Goal: Task Accomplishment & Management: Manage account settings

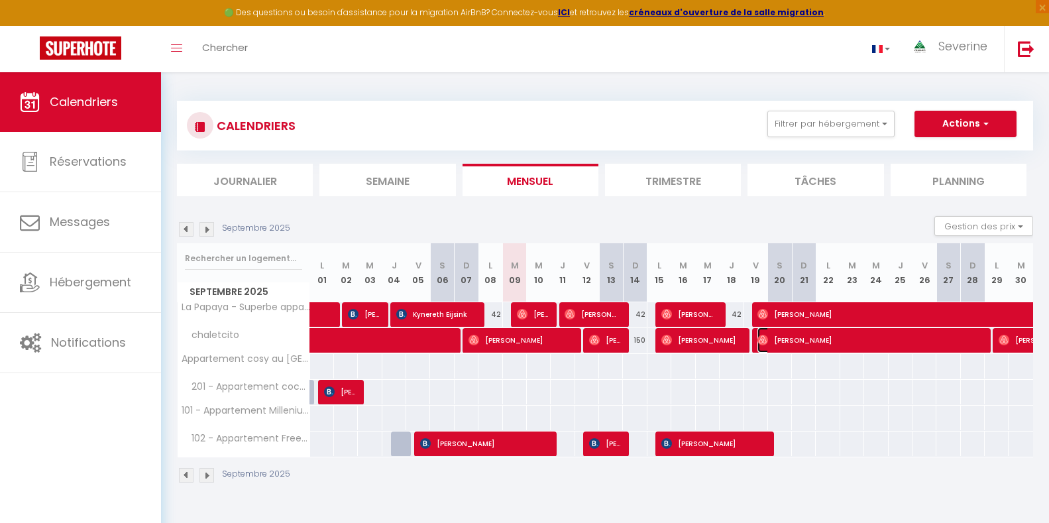
click at [963, 346] on span "[PERSON_NAME]" at bounding box center [868, 339] width 223 height 25
select select "OK"
select select "0"
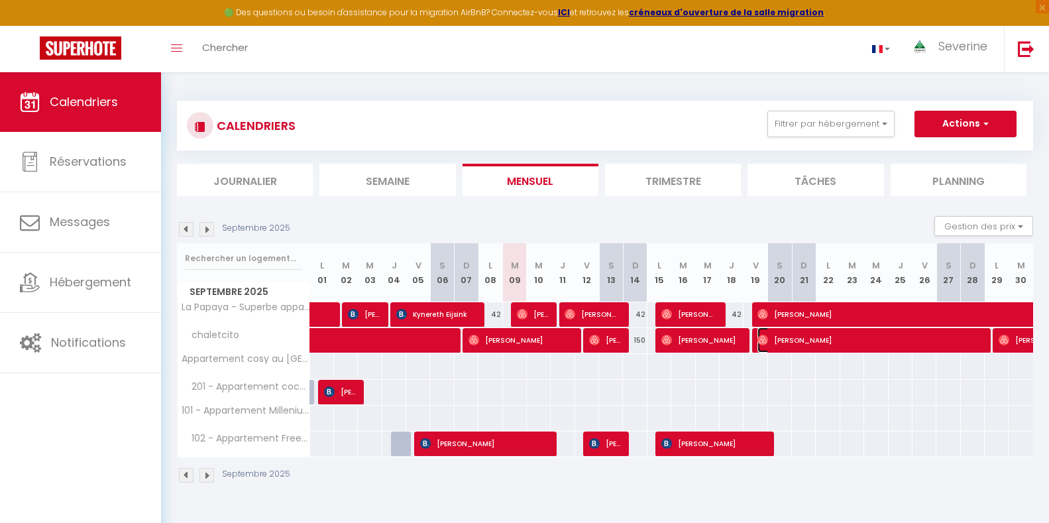
select select "1"
select select
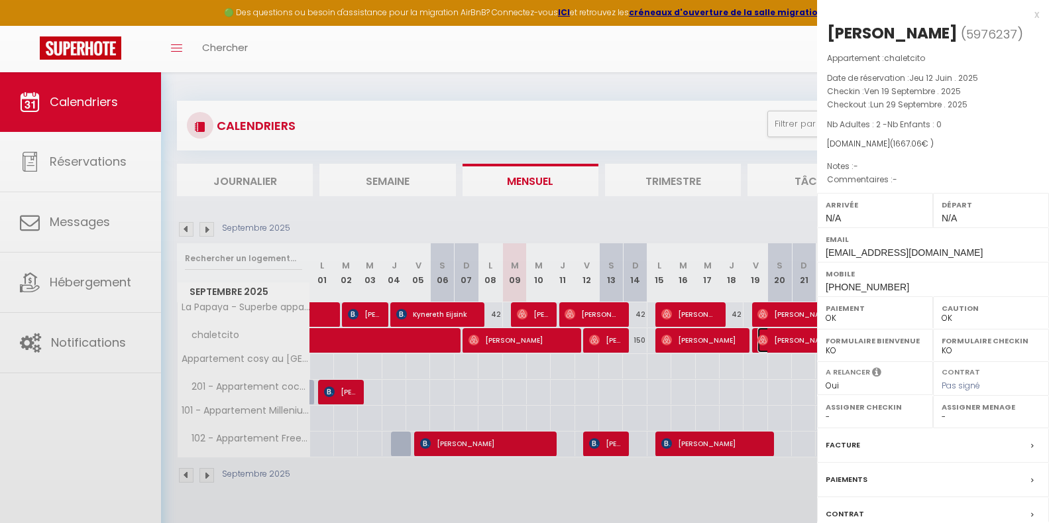
select select "41946"
